Goal: Information Seeking & Learning: Learn about a topic

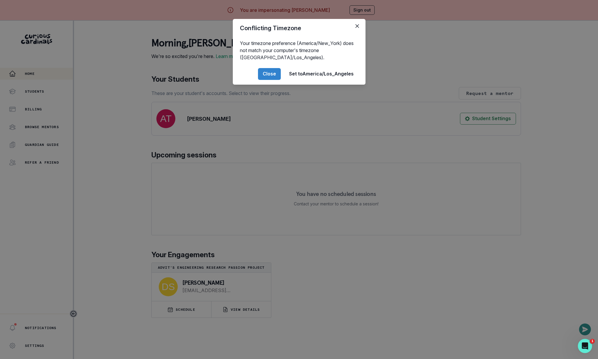
click at [164, 200] on div "Conflicting Timezone Your timezone preference (America/New_York) does not match…" at bounding box center [299, 179] width 598 height 359
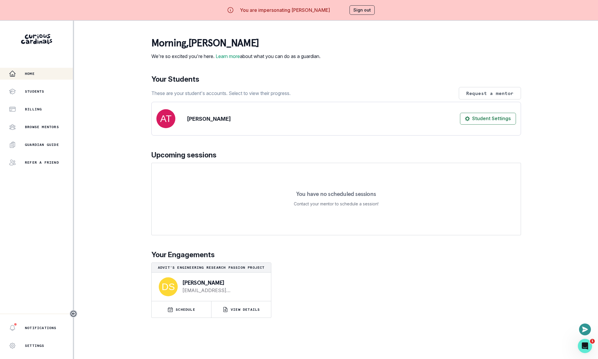
scroll to position [20, 0]
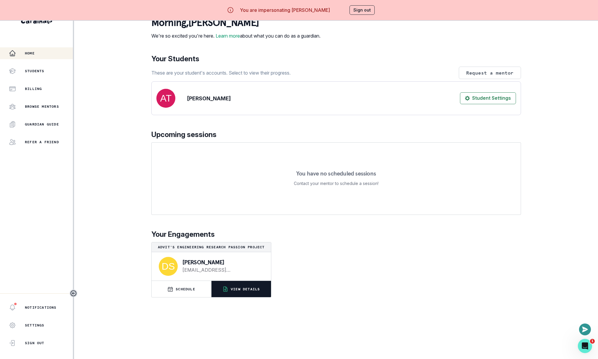
click at [227, 292] on button "VIEW DETAILS" at bounding box center [241, 289] width 60 height 16
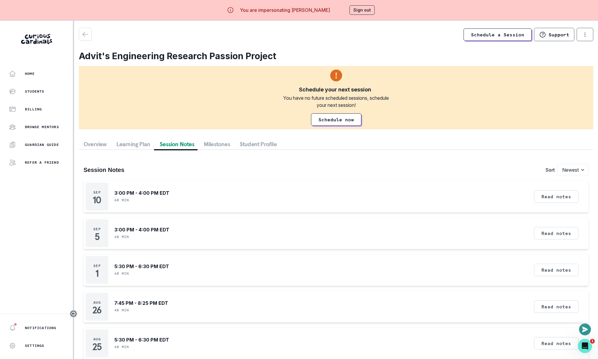
click at [175, 144] on button "Session Notes" at bounding box center [177, 144] width 44 height 11
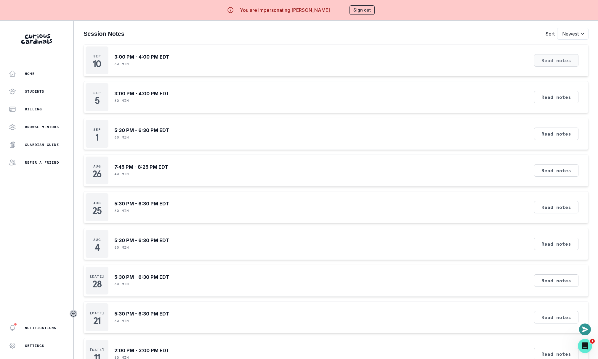
click at [564, 63] on button "Read notes" at bounding box center [556, 60] width 44 height 12
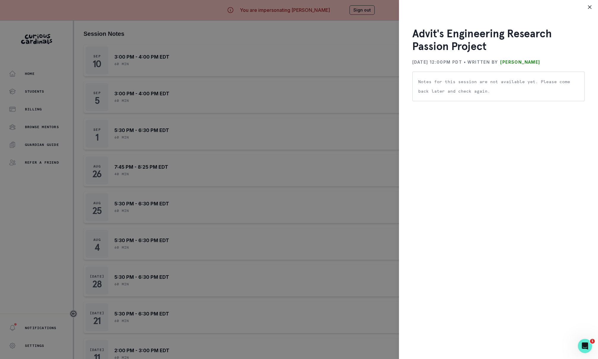
click at [360, 147] on div "Advit's Engineering Research Passion Project [DATE] 12:00PM PDT • Written by [P…" at bounding box center [299, 179] width 598 height 359
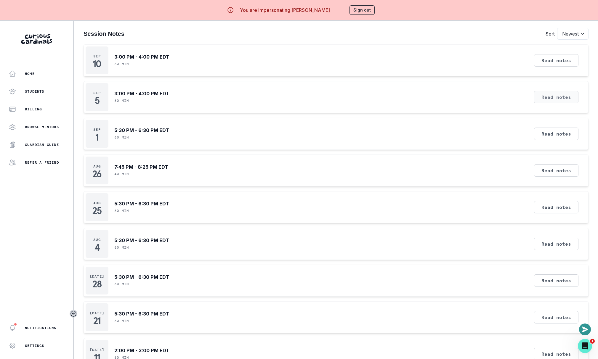
click at [551, 98] on button "Read notes" at bounding box center [556, 97] width 44 height 12
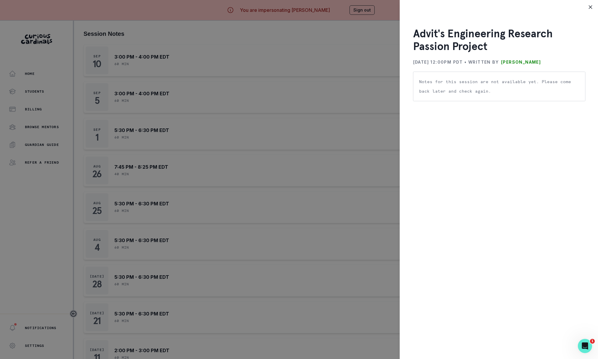
click at [305, 141] on div "Advit's Engineering Research Passion Project [DATE] 12:00PM PDT • Written by [P…" at bounding box center [299, 179] width 598 height 359
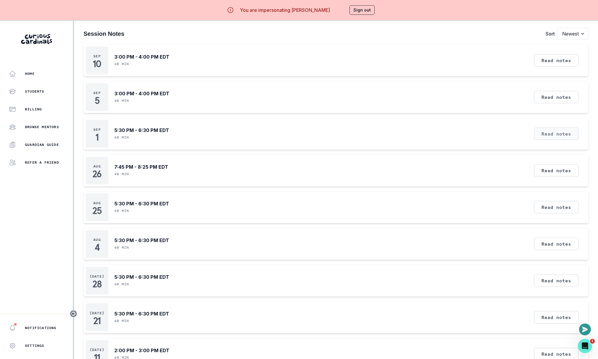
click at [559, 132] on button "Read notes" at bounding box center [556, 134] width 44 height 12
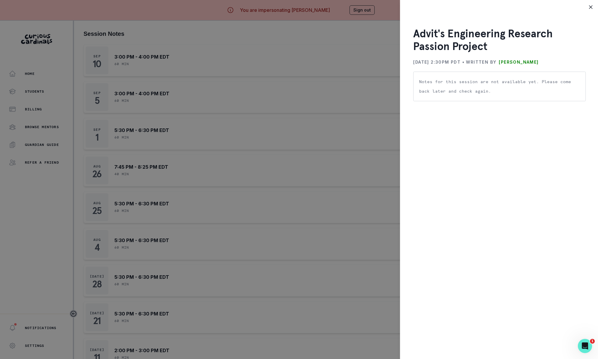
click at [362, 177] on div "Advit's Engineering Research Passion Project [DATE] 2:30PM PDT • Written by [PE…" at bounding box center [299, 179] width 598 height 359
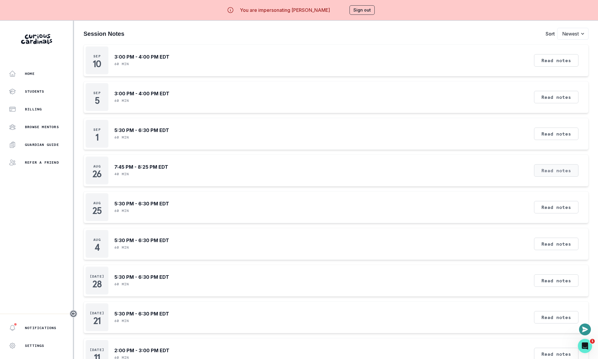
click at [555, 170] on button "Read notes" at bounding box center [556, 170] width 44 height 12
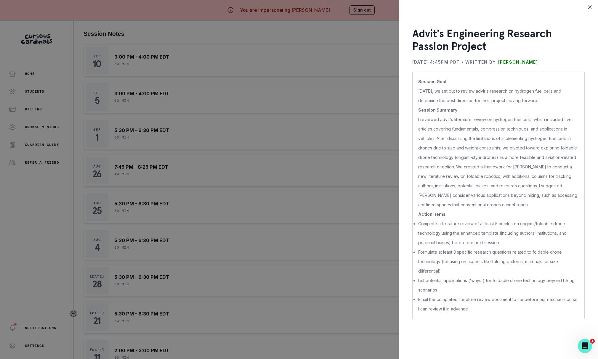
click at [339, 215] on div "Advit's Engineering Research Passion Project [DATE] 4:45PM PDT • Written by [PE…" at bounding box center [299, 179] width 598 height 359
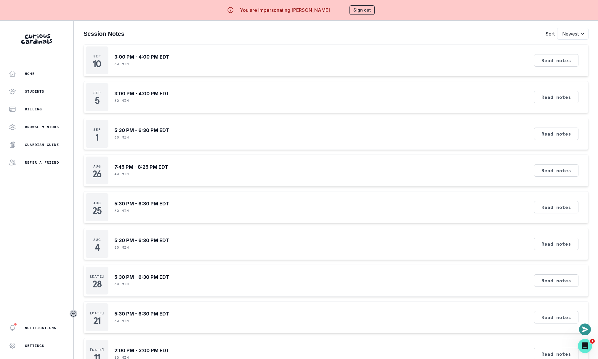
click at [358, 13] on button "Sign out" at bounding box center [361, 9] width 25 height 9
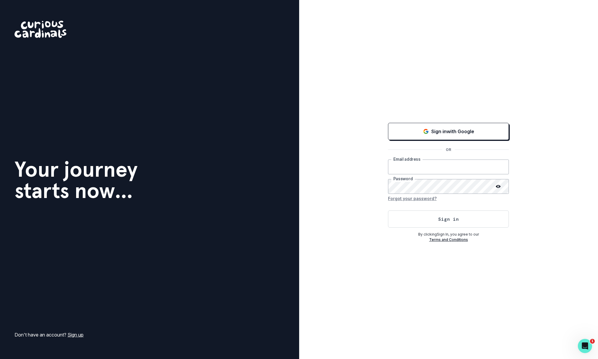
type input "[EMAIL_ADDRESS][DOMAIN_NAME]"
click at [409, 216] on button "Sign in" at bounding box center [448, 219] width 121 height 17
